Goal: Check status: Check status

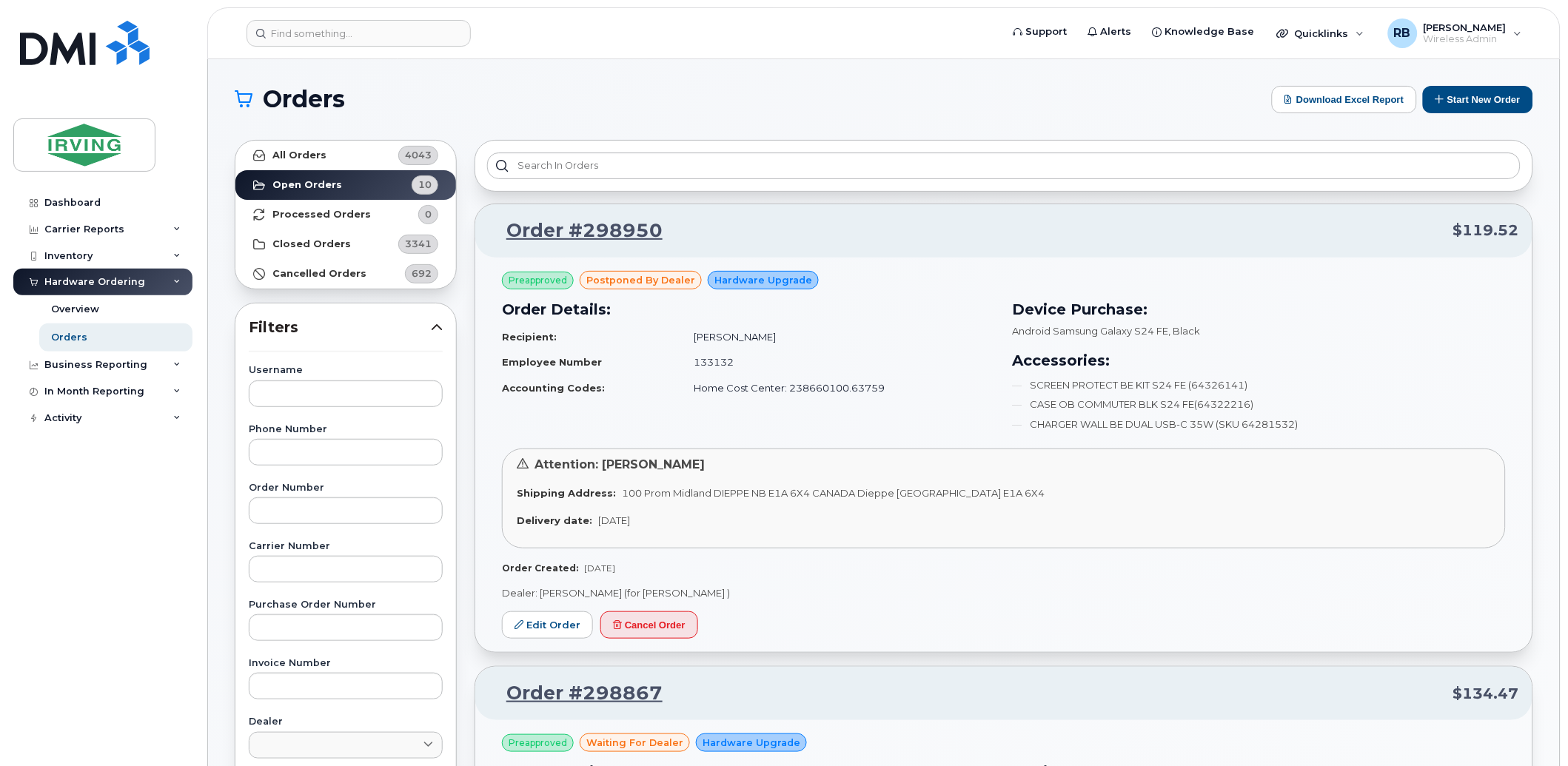
drag, startPoint x: 909, startPoint y: 395, endPoint x: 921, endPoint y: 393, distance: 12.2
drag, startPoint x: 921, startPoint y: 393, endPoint x: 875, endPoint y: 318, distance: 88.0
click at [875, 318] on h3 "Order Details:" at bounding box center [748, 309] width 493 height 22
click at [600, 56] on header "Support Alerts Knowledge Base Quicklinks Suspend / Cancel Device Change SIM Car…" at bounding box center [884, 33] width 1354 height 51
click at [163, 589] on div "Dashboard Carrier Reports Monthly Billing Roaming Reports Suspended Devices Sus…" at bounding box center [105, 466] width 183 height 554
